Goal: Task Accomplishment & Management: Use online tool/utility

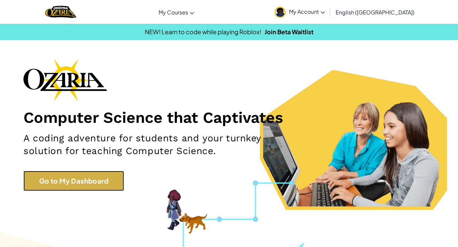
click at [106, 176] on link "Go to My Dashboard" at bounding box center [73, 181] width 101 height 20
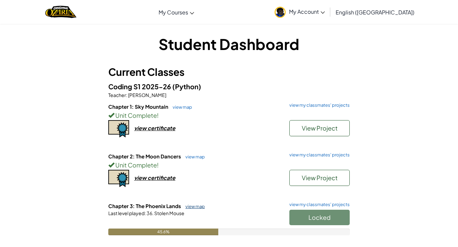
click at [202, 208] on link "view map" at bounding box center [193, 206] width 23 height 5
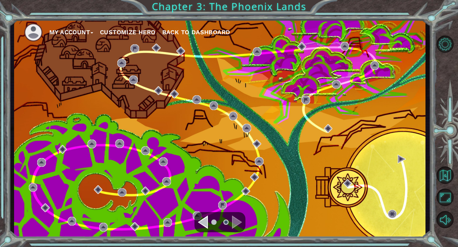
click at [211, 224] on ul at bounding box center [220, 221] width 24 height 13
click at [212, 223] on li at bounding box center [213, 221] width 5 height 5
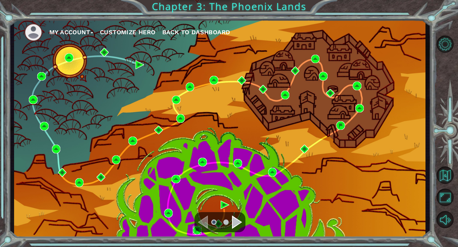
click at [199, 234] on img at bounding box center [197, 230] width 9 height 9
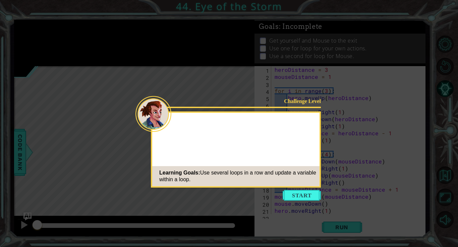
click at [284, 195] on button "Start" at bounding box center [302, 195] width 38 height 11
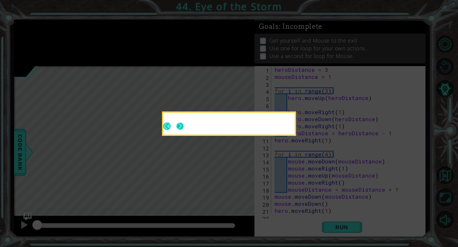
click at [184, 124] on button "Next" at bounding box center [180, 125] width 7 height 7
click at [184, 124] on icon at bounding box center [229, 123] width 458 height 247
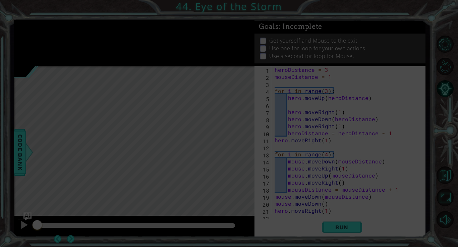
click at [184, 124] on icon at bounding box center [229, 123] width 458 height 247
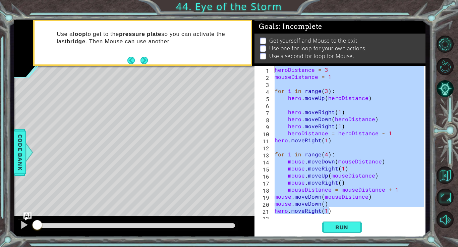
drag, startPoint x: 334, startPoint y: 190, endPoint x: 278, endPoint y: 27, distance: 172.9
click at [278, 27] on div "Goals : Incomplete Get yourself and Mouse to the exit Use one for loop for your…" at bounding box center [340, 128] width 171 height 217
type textarea "heroDistance = 3 mouseDistance = 1"
